Goal: Transaction & Acquisition: Purchase product/service

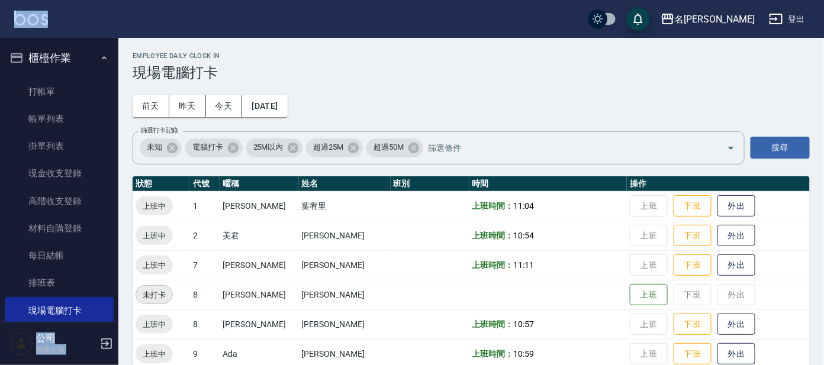
click at [0, 20] on html "名留大龍 登出 櫃檯作業 打帳單 帳單列表 掛單列表 現金收支登錄 高階收支登錄 材料自購登錄 每日結帳 排班表 現場電腦打卡 預約管理 預約管理 單日預約紀…" at bounding box center [412, 295] width 824 height 590
copy div "名留大龍 登出 櫃檯作業 打帳單 帳單列表 掛單列表 現金收支登錄 高階收支登錄 材料自購登錄 每日結帳 排班表 現場電腦打卡 預約管理 預約管理 單日預約紀…"
click at [31, 83] on link "打帳單" at bounding box center [59, 91] width 109 height 27
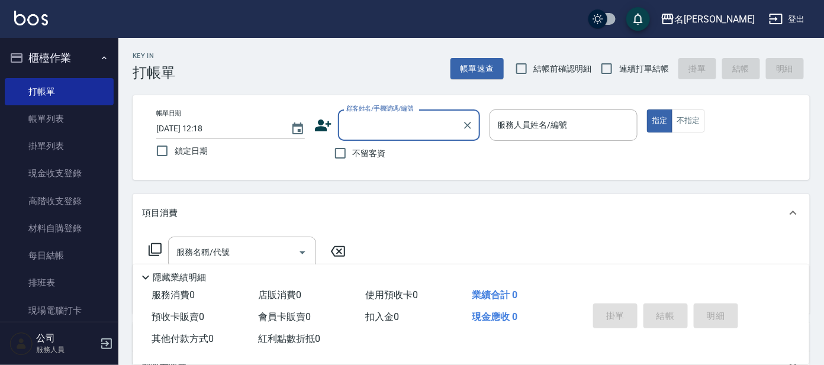
click at [368, 119] on input "顧客姓名/手機號碼/編號" at bounding box center [400, 125] width 114 height 21
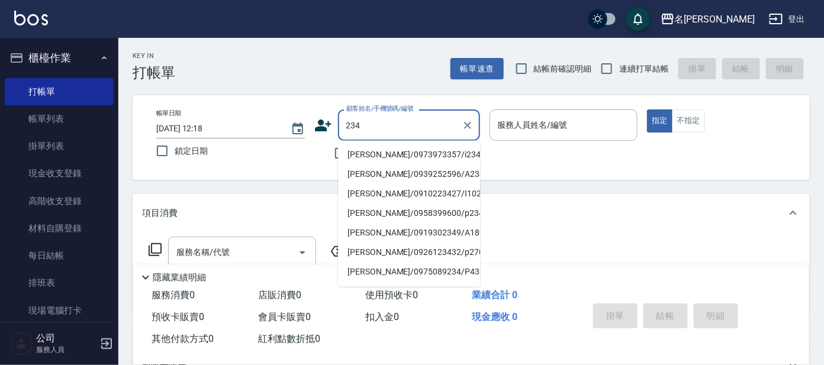
click at [366, 119] on input "234" at bounding box center [400, 125] width 114 height 21
type input "234"
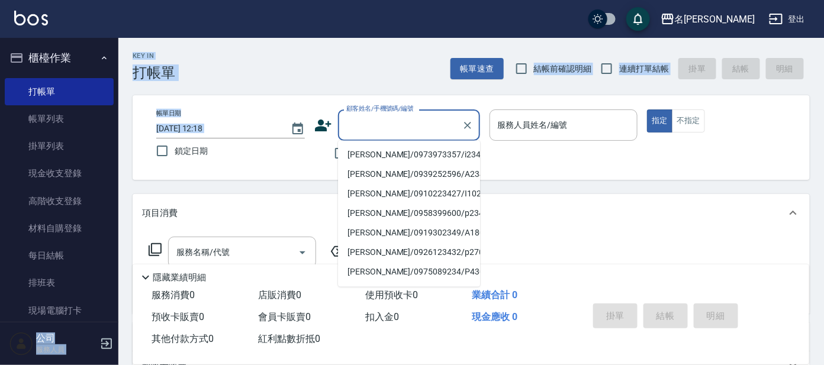
drag, startPoint x: -3, startPoint y: 138, endPoint x: 342, endPoint y: 136, distance: 344.9
click at [342, 136] on div "名留大龍 登出 櫃檯作業 打帳單 帳單列表 掛單列表 現金收支登錄 高階收支登錄 材料自購登錄 每日結帳 排班表 現場電腦打卡 預約管理 預約管理 單日預約紀…" at bounding box center [412, 288] width 824 height 576
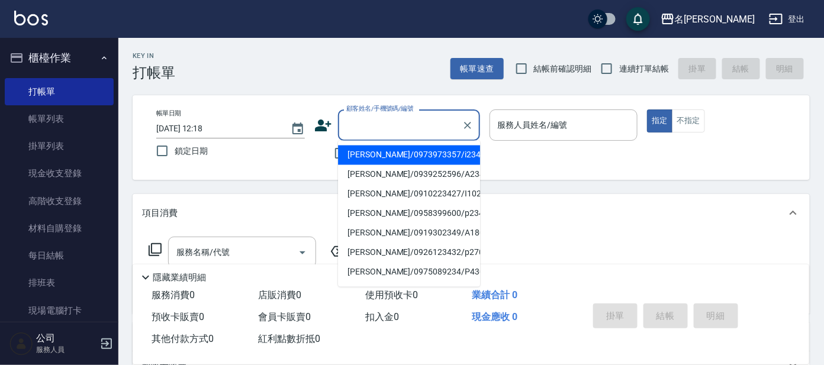
click at [451, 127] on input "顧客姓名/手機號碼/編號" at bounding box center [400, 125] width 114 height 21
click at [411, 157] on li "[PERSON_NAME]/0973973357/i234" at bounding box center [409, 156] width 142 height 20
type input "[PERSON_NAME]/0973973357/i234"
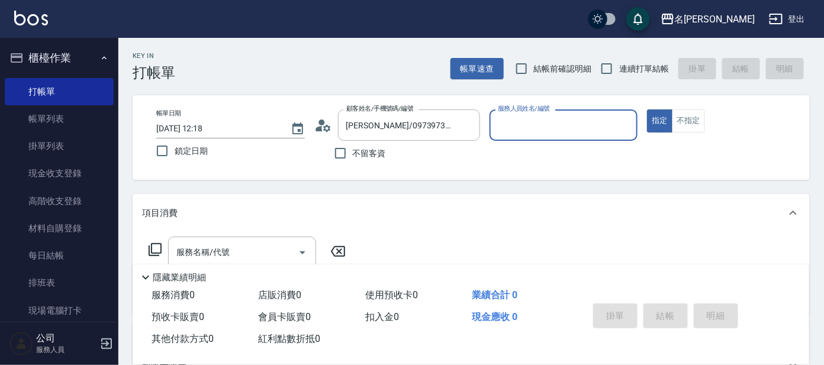
type input "Ada-9"
click at [322, 122] on circle at bounding box center [321, 123] width 6 height 6
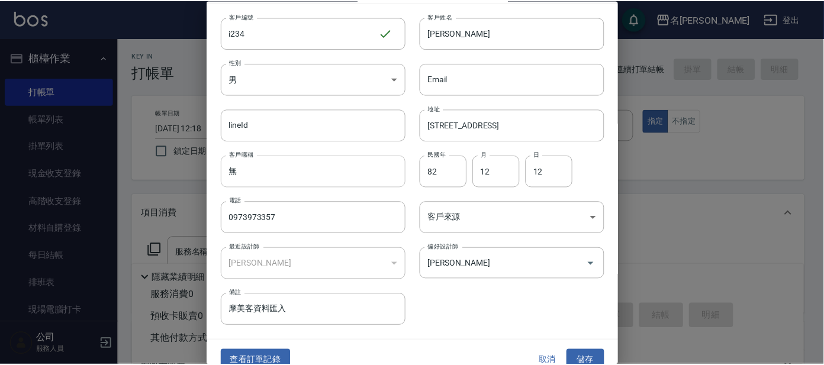
scroll to position [44, 0]
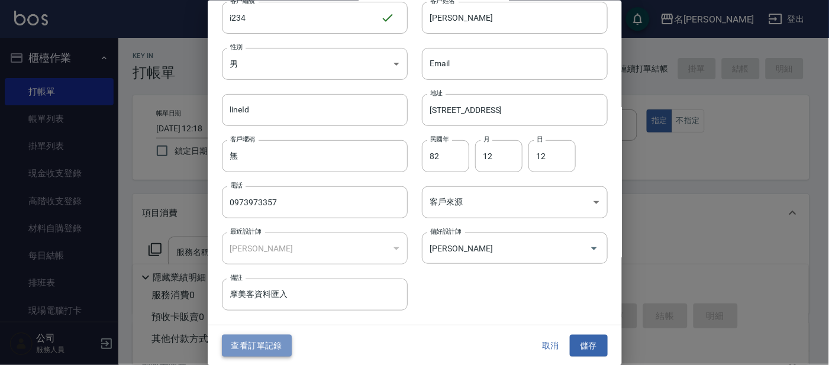
click at [265, 346] on button "查看訂單記錄" at bounding box center [257, 346] width 70 height 22
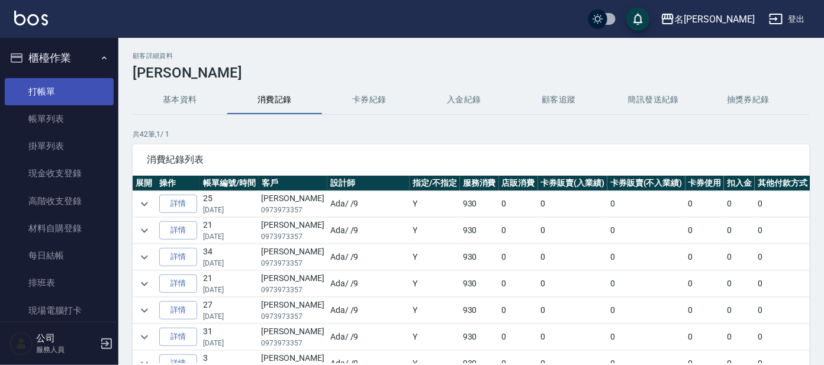
click at [57, 92] on link "打帳單" at bounding box center [59, 91] width 109 height 27
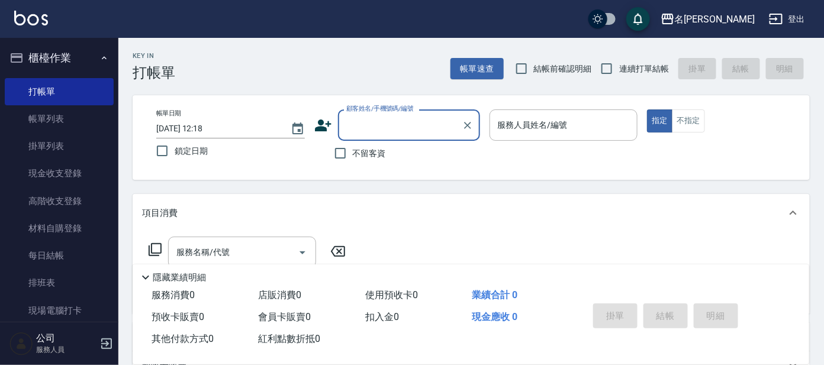
click at [364, 125] on input "顧客姓名/手機號碼/編號" at bounding box center [400, 125] width 114 height 21
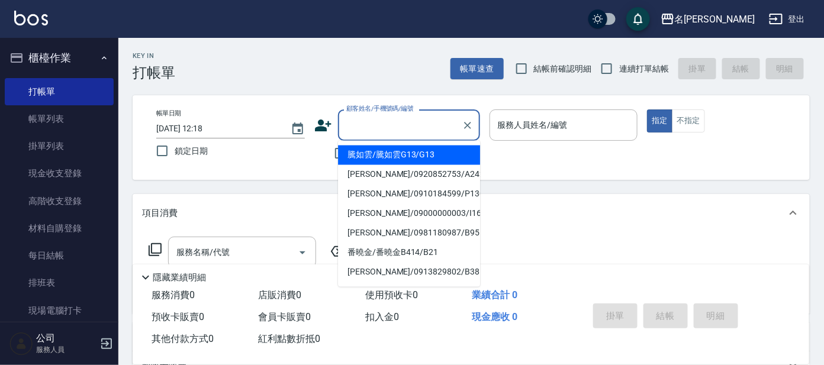
click at [383, 130] on input "顧客姓名/手機號碼/編號" at bounding box center [400, 125] width 114 height 21
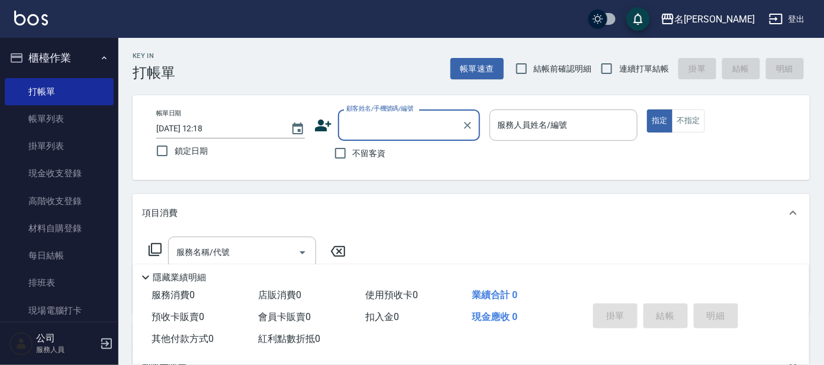
click at [383, 130] on input "顧客姓名/手機號碼/編號" at bounding box center [400, 125] width 114 height 21
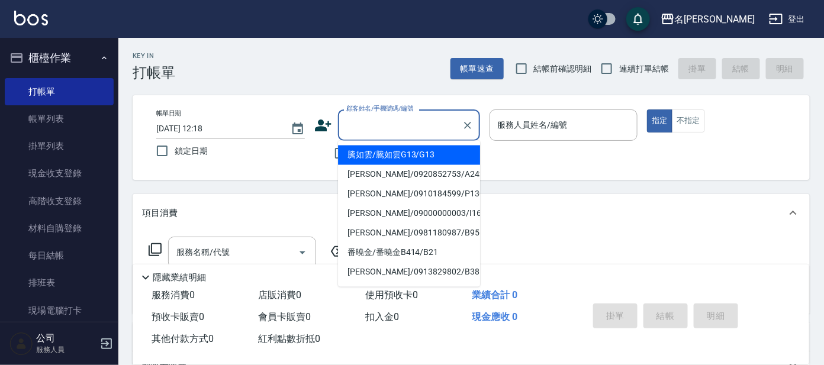
type input "ㄛ"
click at [375, 156] on li "[PERSON_NAME]/0973973357/i234" at bounding box center [409, 156] width 142 height 20
type input "[PERSON_NAME]/0973973357/i234"
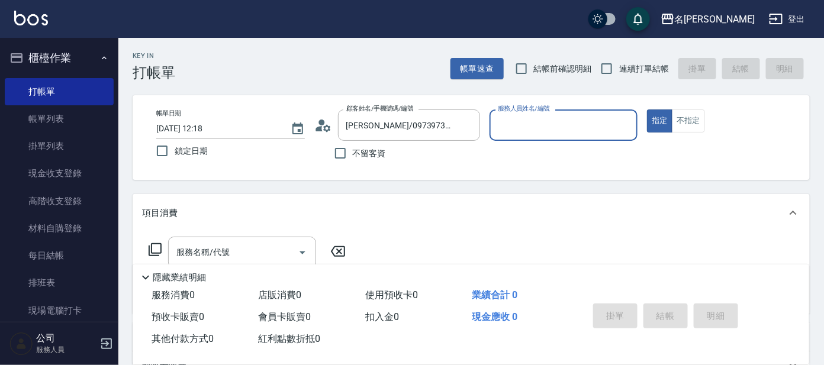
type input "Ada-9"
click at [157, 249] on icon at bounding box center [155, 250] width 14 height 14
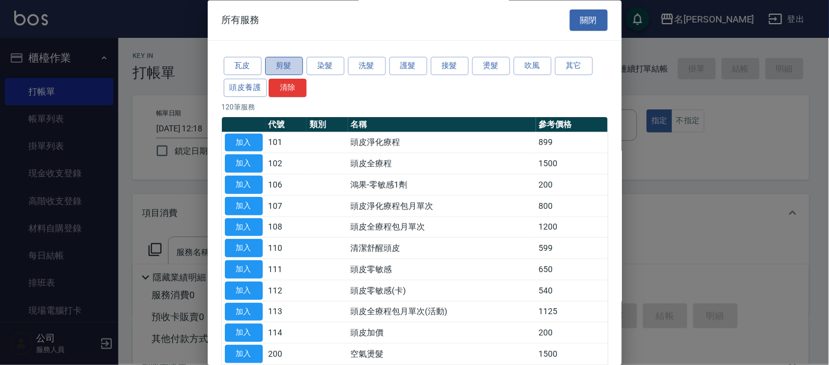
click at [288, 75] on button "剪髮" at bounding box center [284, 66] width 38 height 18
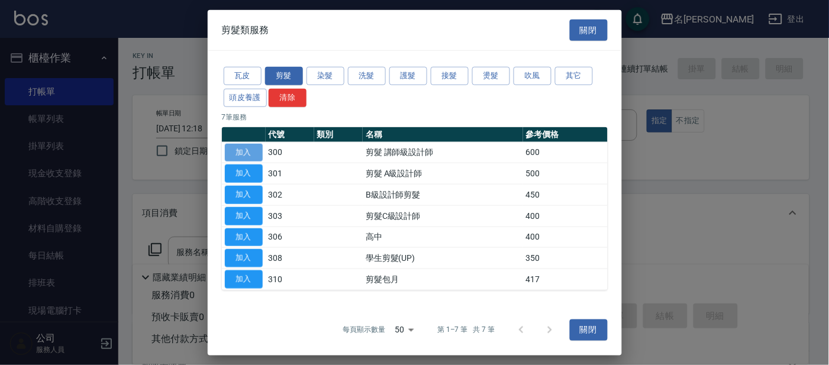
click at [251, 153] on button "加入" at bounding box center [244, 152] width 38 height 18
type input "剪髮 講師級設計師(300)"
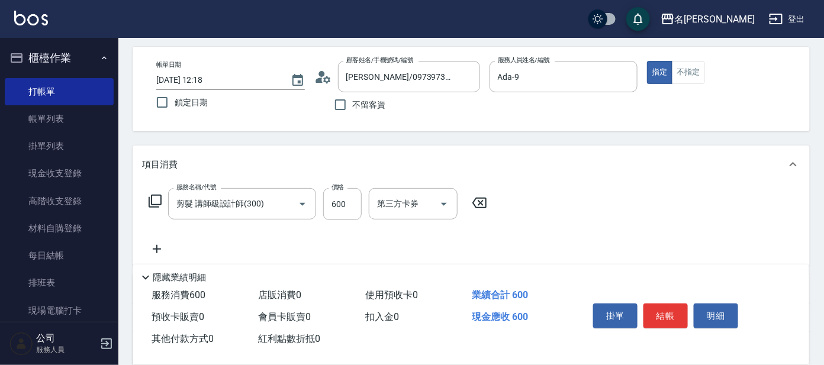
scroll to position [73, 0]
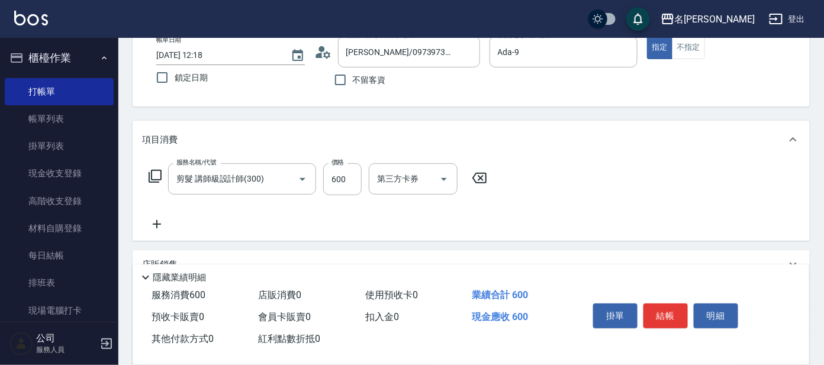
click at [150, 175] on icon at bounding box center [155, 176] width 14 height 14
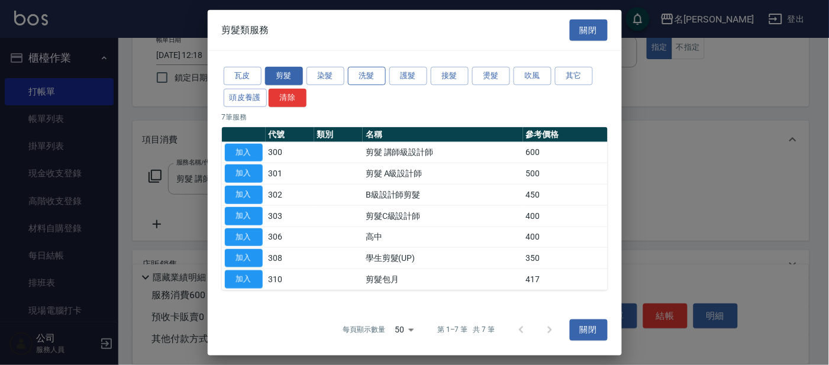
click at [369, 76] on button "洗髮" at bounding box center [367, 76] width 38 height 18
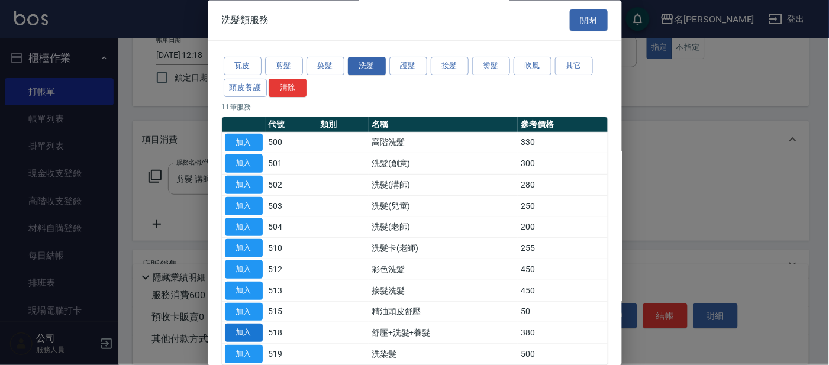
click at [239, 333] on button "加入" at bounding box center [244, 333] width 38 height 18
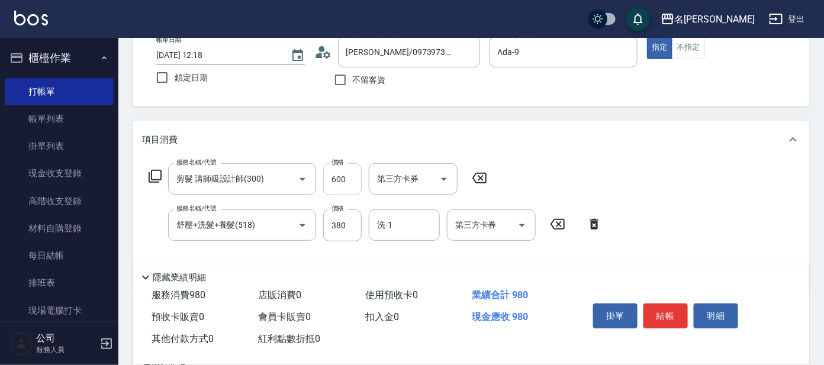
click at [342, 181] on input "600" at bounding box center [342, 179] width 38 height 32
type input "550"
click at [670, 314] on button "結帳" at bounding box center [665, 316] width 44 height 25
